Goal: Find specific page/section: Find specific page/section

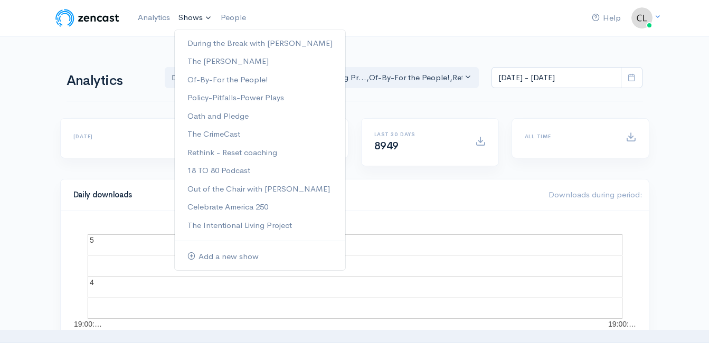
click at [194, 42] on link "During the Break with [PERSON_NAME]" at bounding box center [260, 43] width 170 height 18
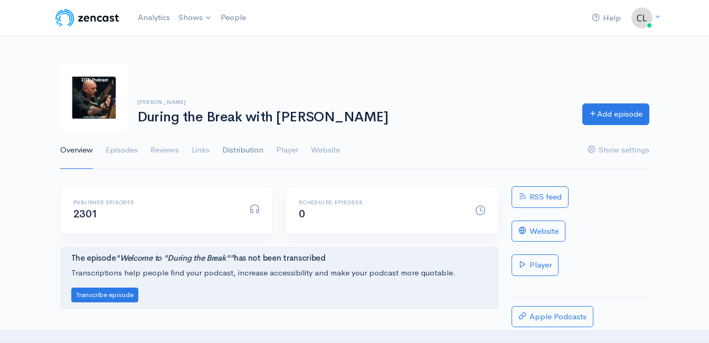
click at [237, 151] on link "Distribution" at bounding box center [242, 150] width 41 height 38
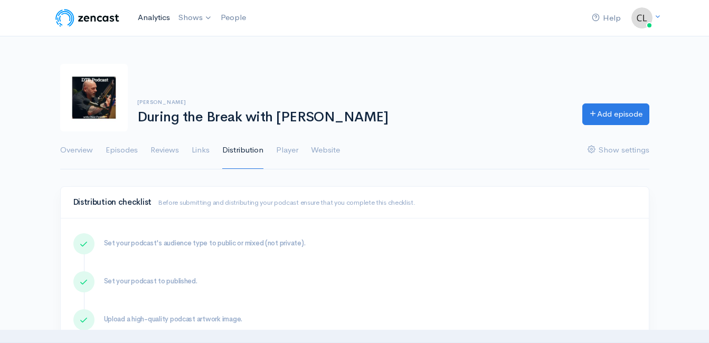
click at [151, 21] on link "Analytics" at bounding box center [154, 17] width 41 height 23
